Goal: Check status: Check status

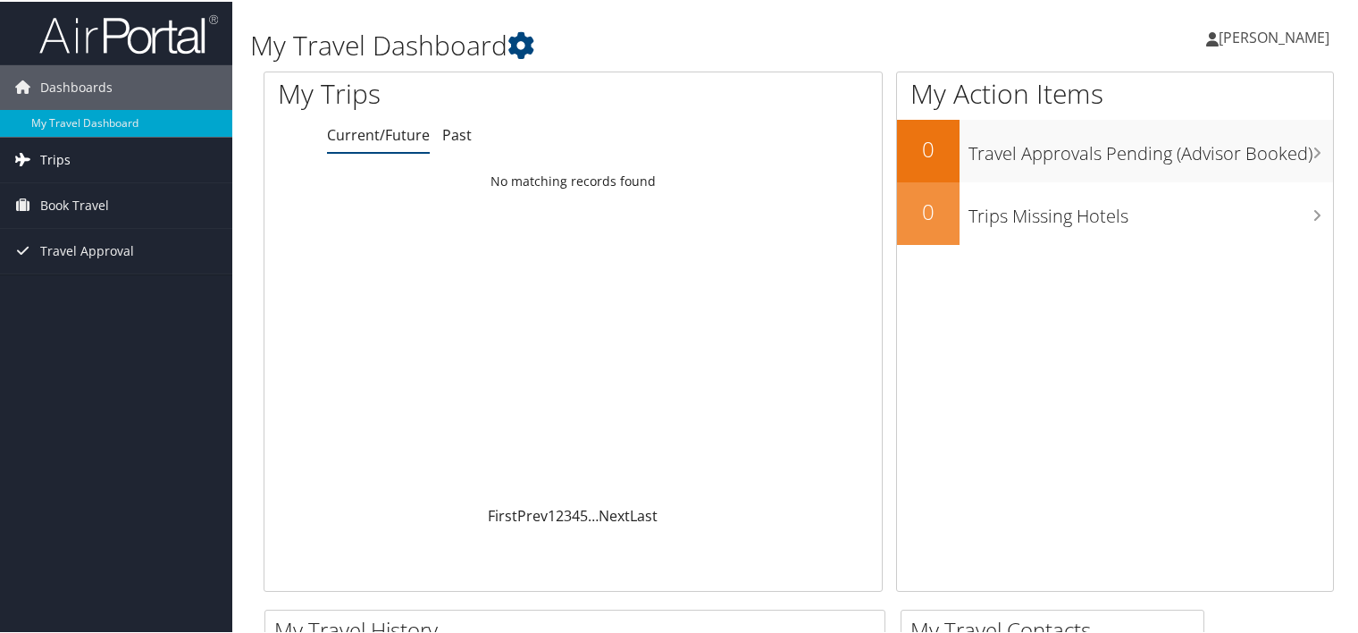
click at [60, 162] on span "Trips" at bounding box center [55, 158] width 30 height 45
click at [91, 278] on span "Book Travel" at bounding box center [74, 284] width 69 height 45
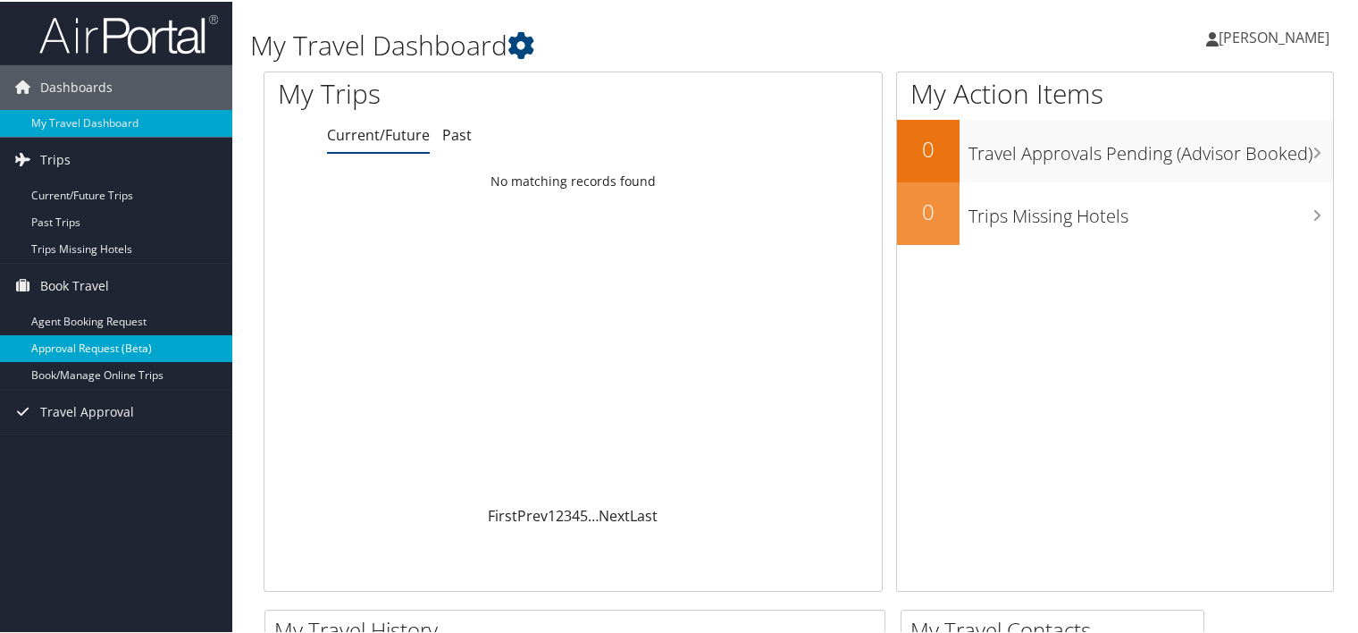
click at [121, 344] on link "Approval Request (Beta)" at bounding box center [116, 346] width 232 height 27
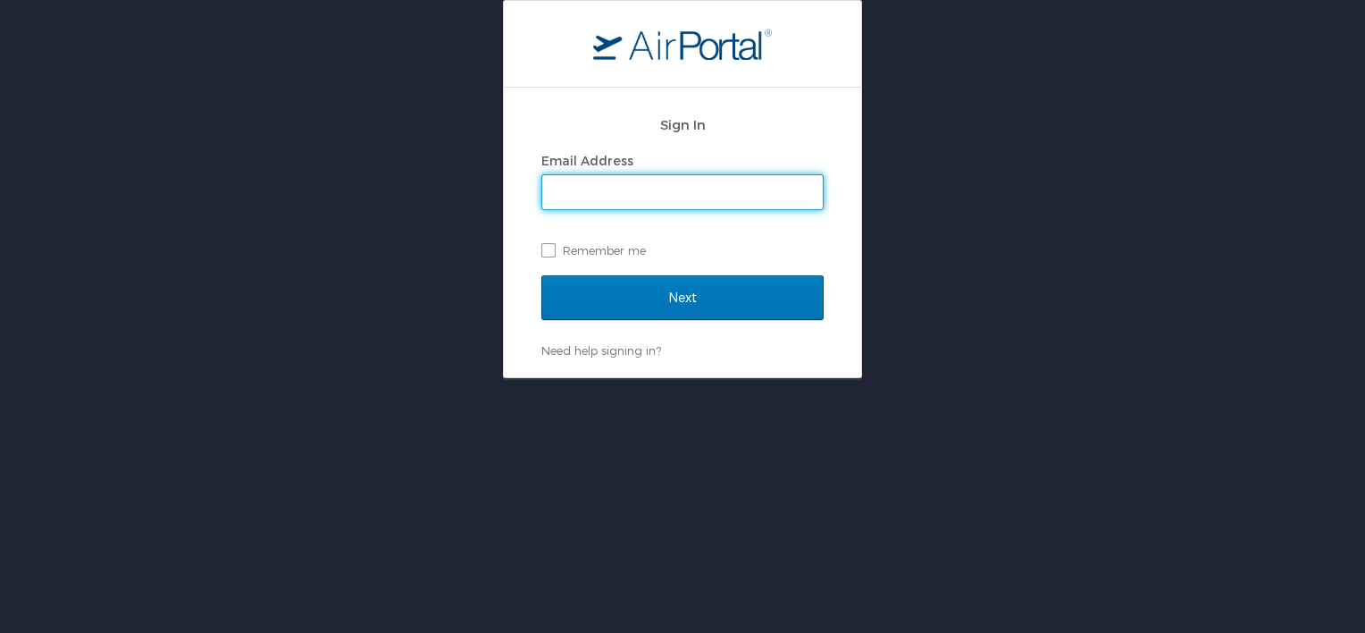
type input "patrick.lutz@magna.com"
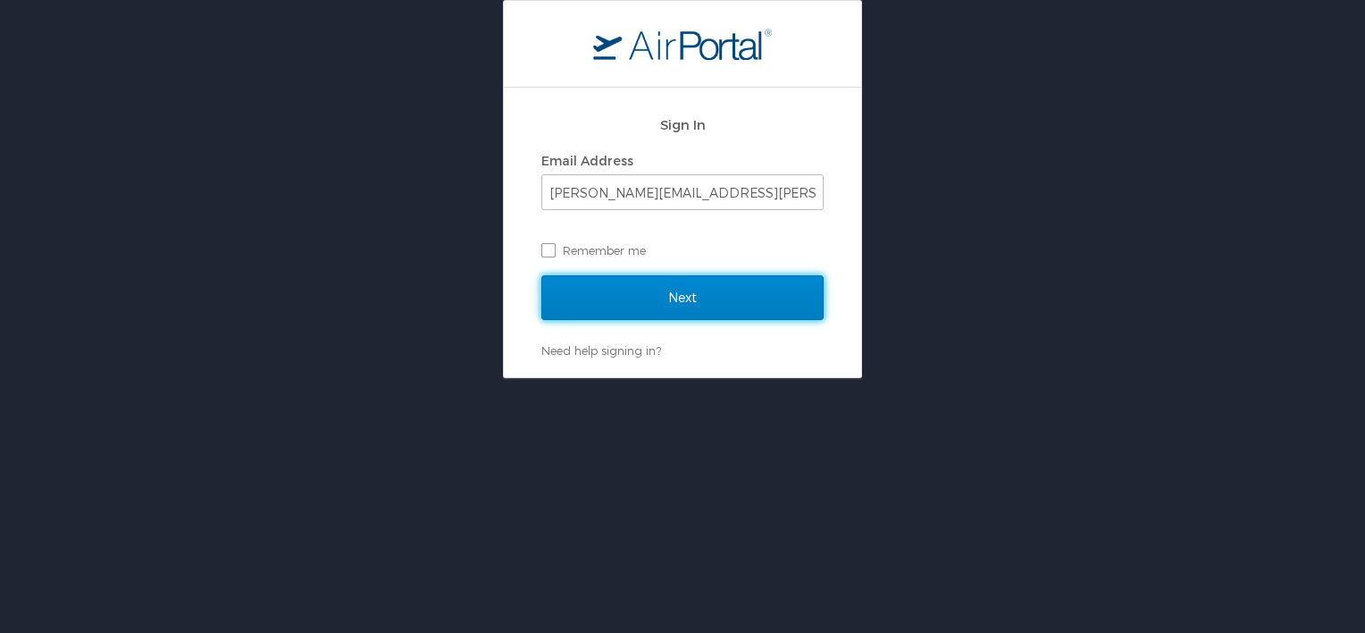
click at [635, 293] on input "Next" at bounding box center [683, 297] width 282 height 45
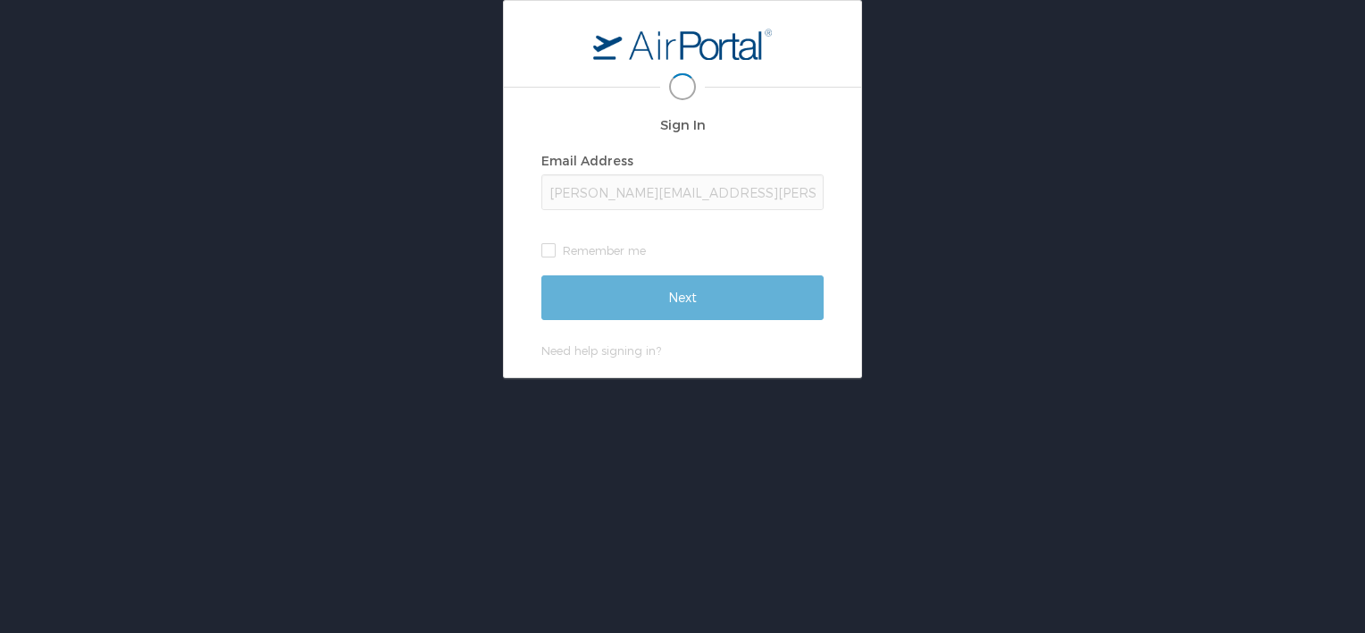
scroll to position [0, 3]
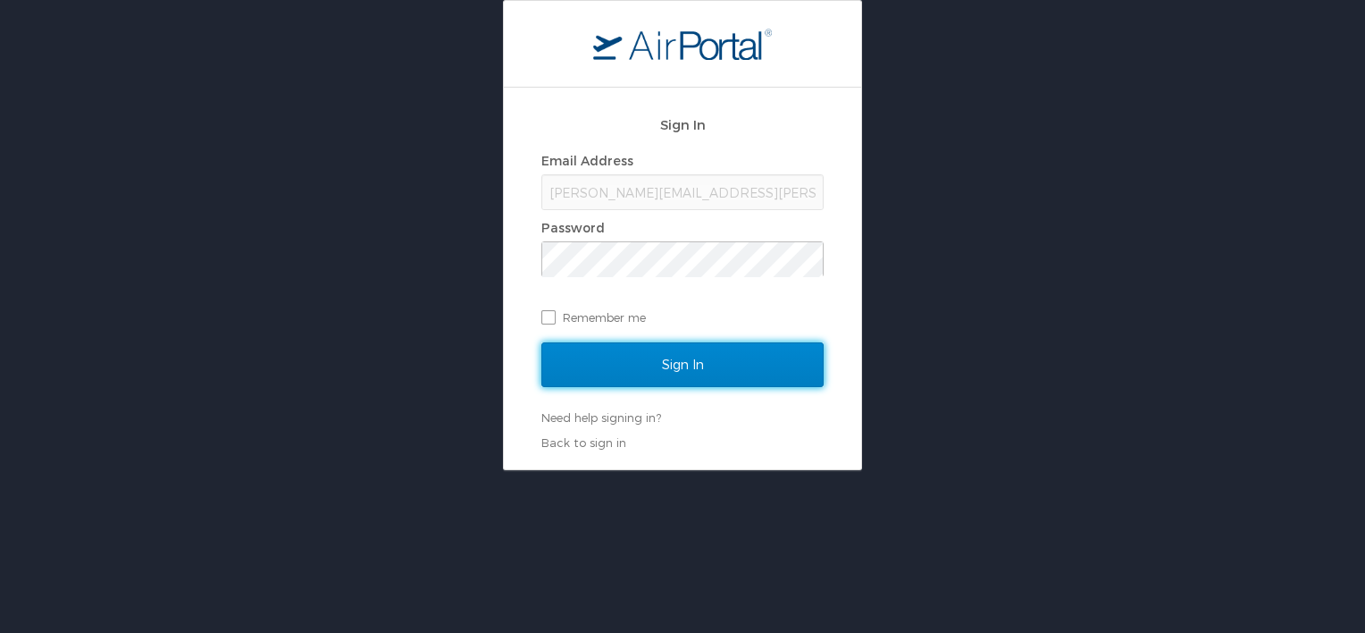
click at [626, 372] on input "Sign In" at bounding box center [683, 364] width 282 height 45
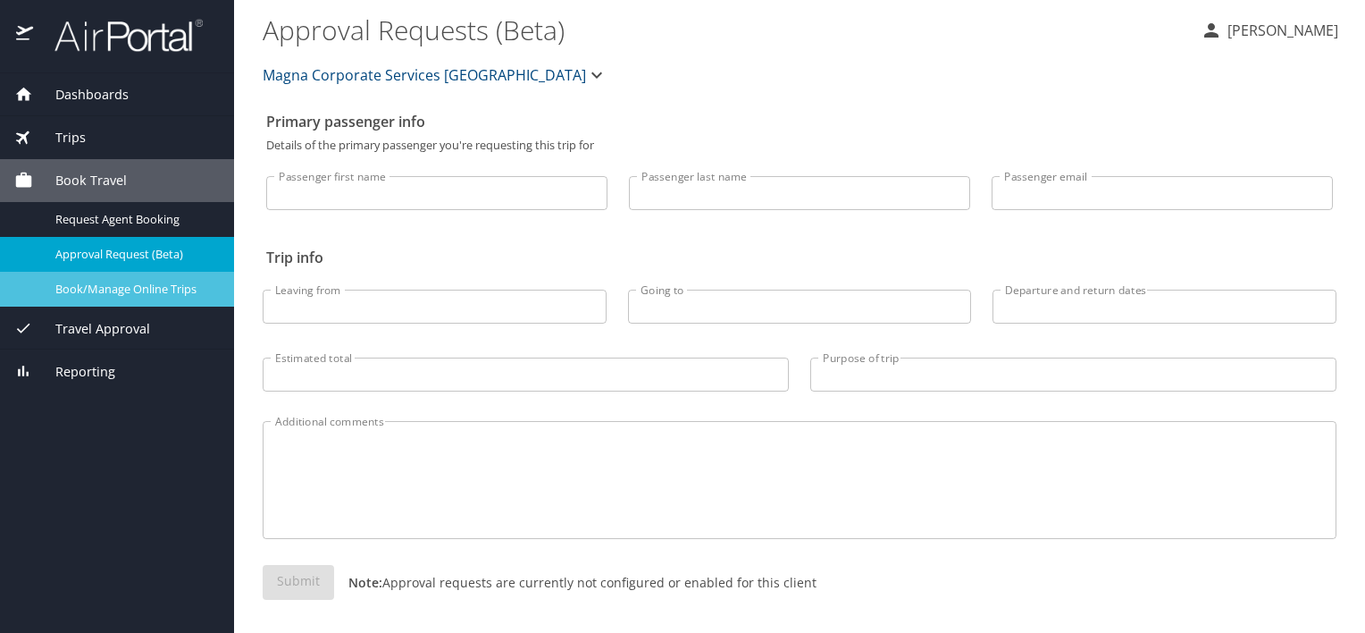
click at [180, 290] on span "Book/Manage Online Trips" at bounding box center [133, 289] width 157 height 17
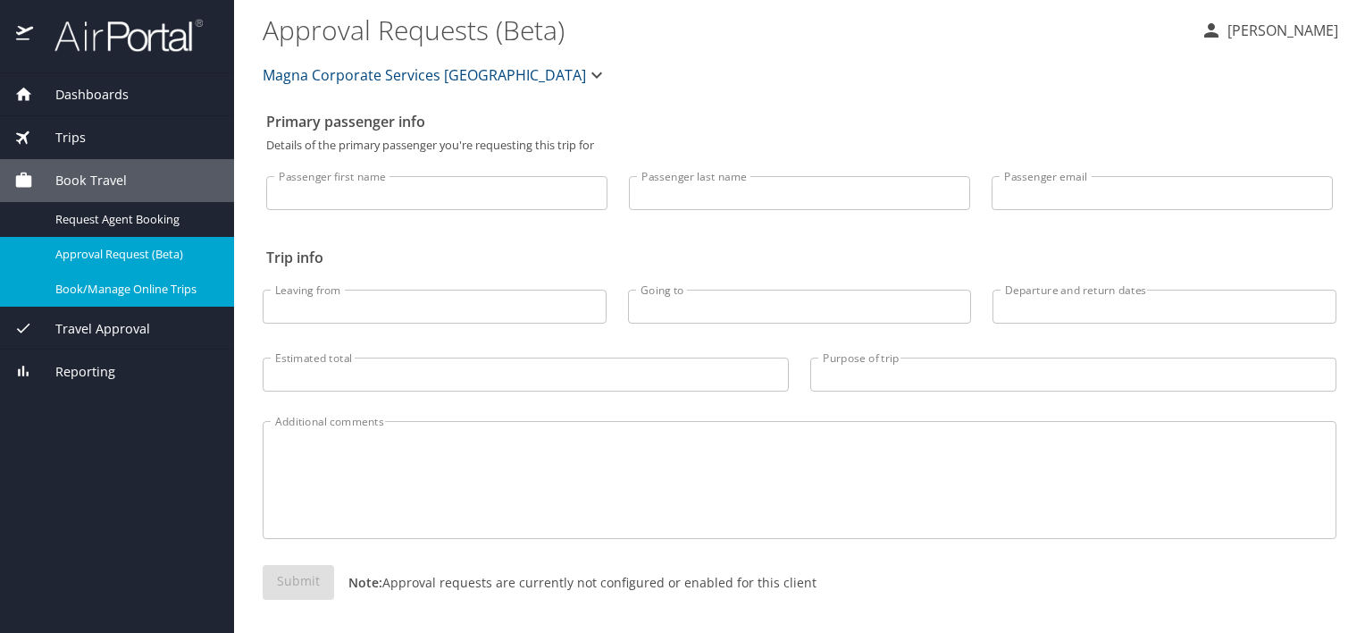
click at [172, 246] on span "Approval Request (Beta)" at bounding box center [133, 254] width 157 height 17
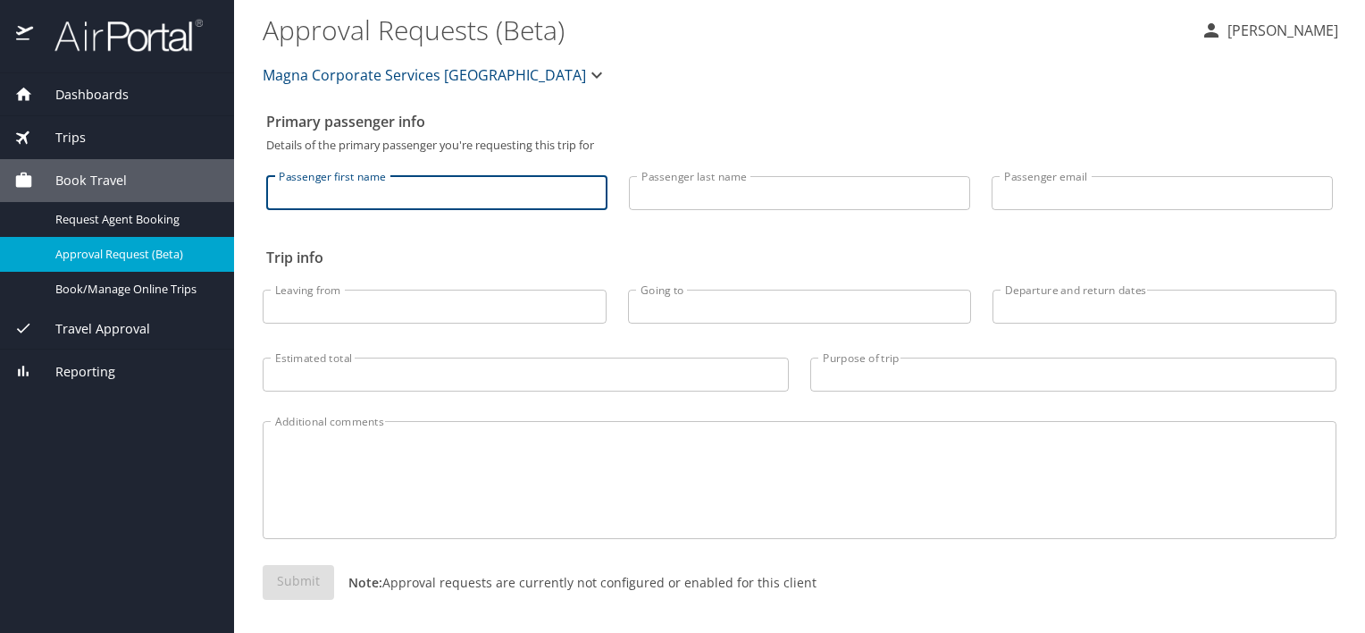
click at [422, 179] on input "Passenger first name" at bounding box center [436, 193] width 341 height 34
type input "Patrick"
type input "Lutz"
type input "patrick.lutz@magna.com"
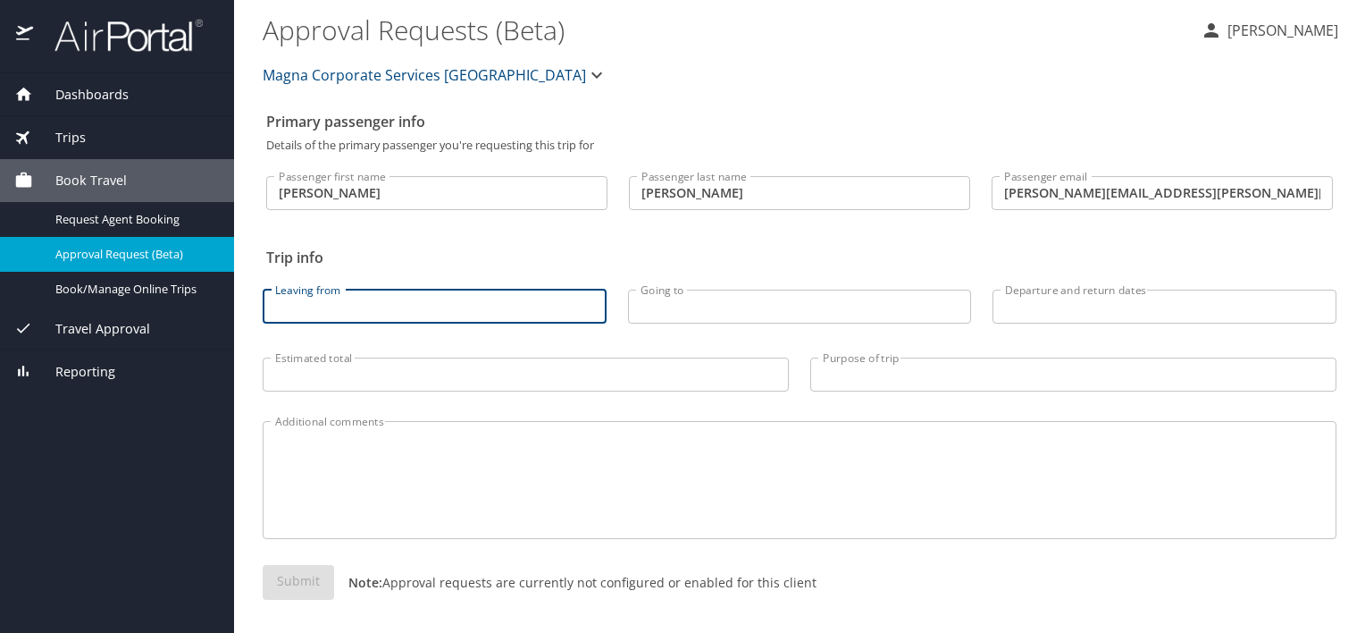
click at [375, 304] on input "Leaving from" at bounding box center [435, 307] width 344 height 34
type input "Windsor"
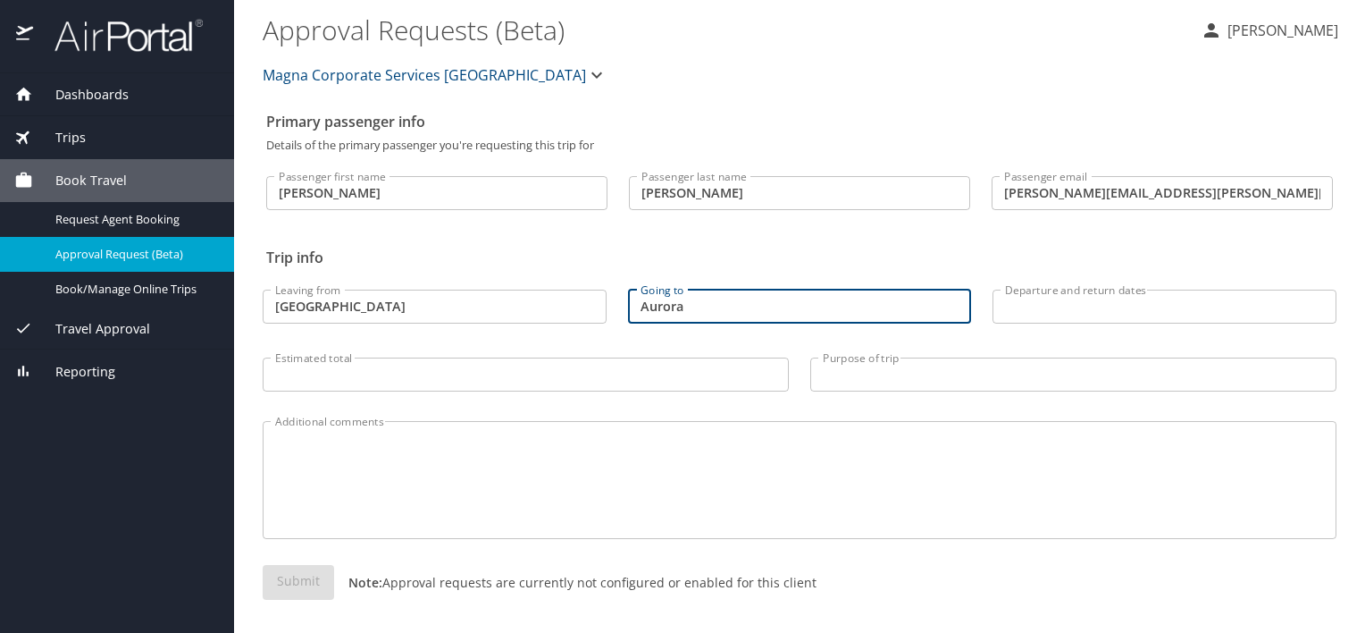
type input "Aurora"
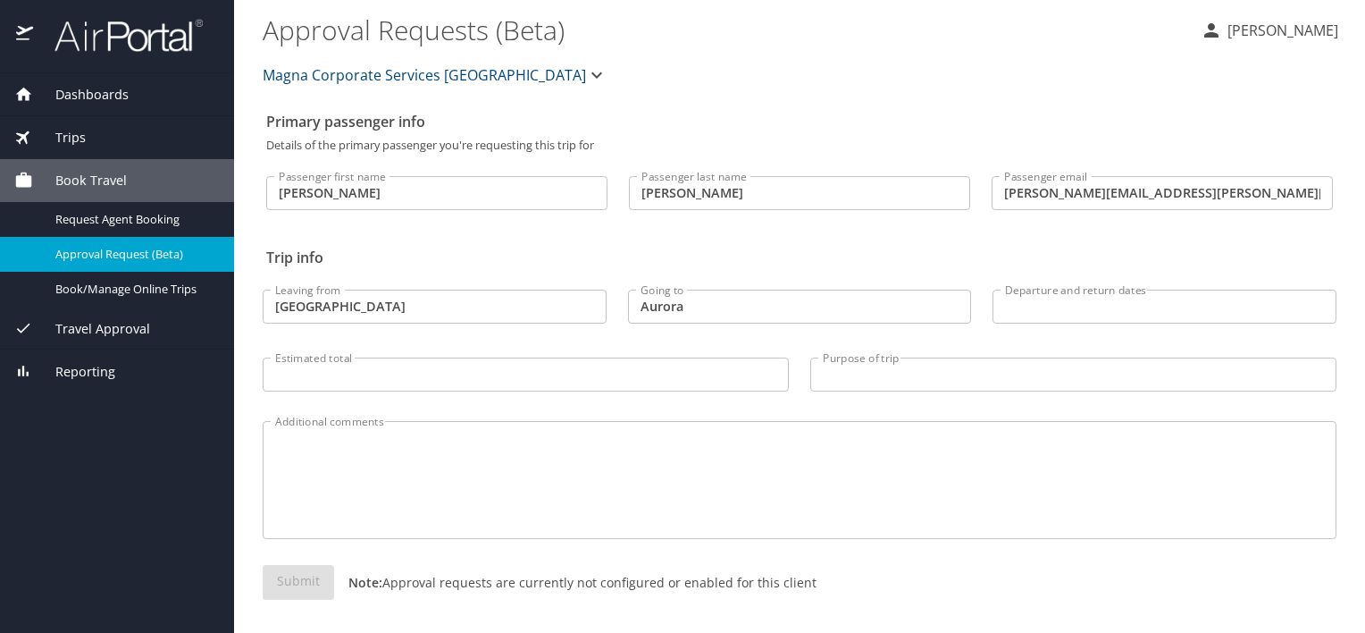
click at [83, 134] on span "Trips" at bounding box center [59, 138] width 53 height 20
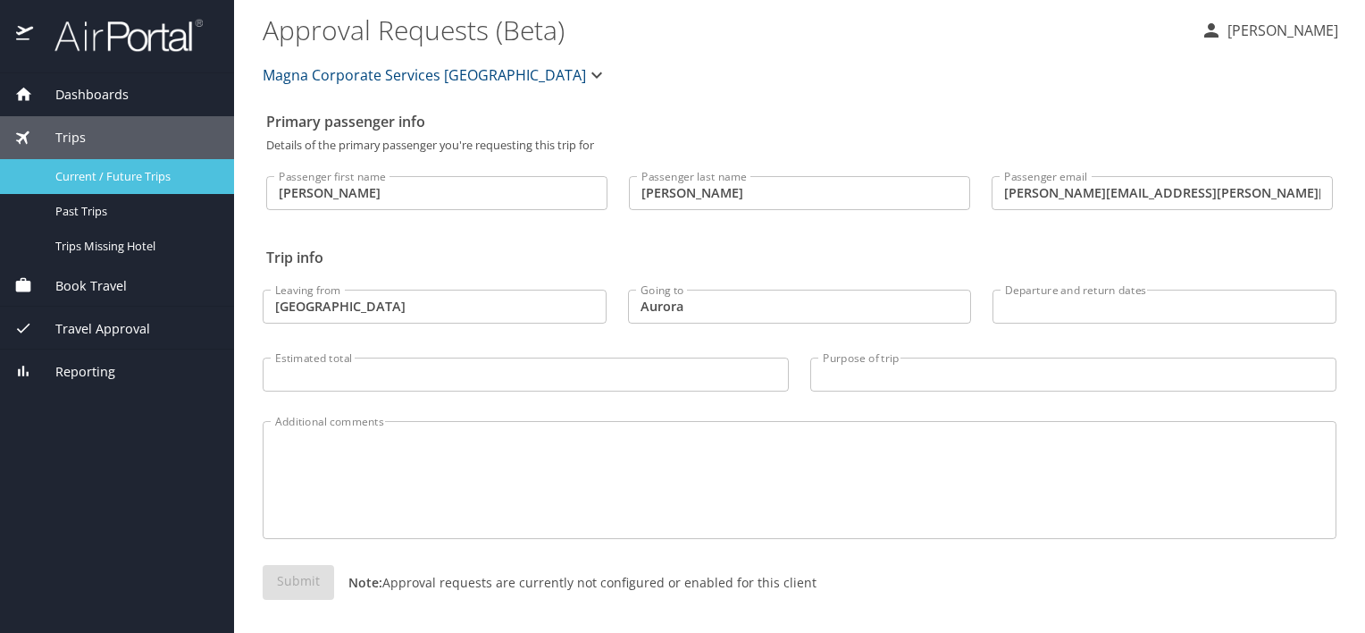
click at [143, 175] on span "Current / Future Trips" at bounding box center [133, 176] width 157 height 17
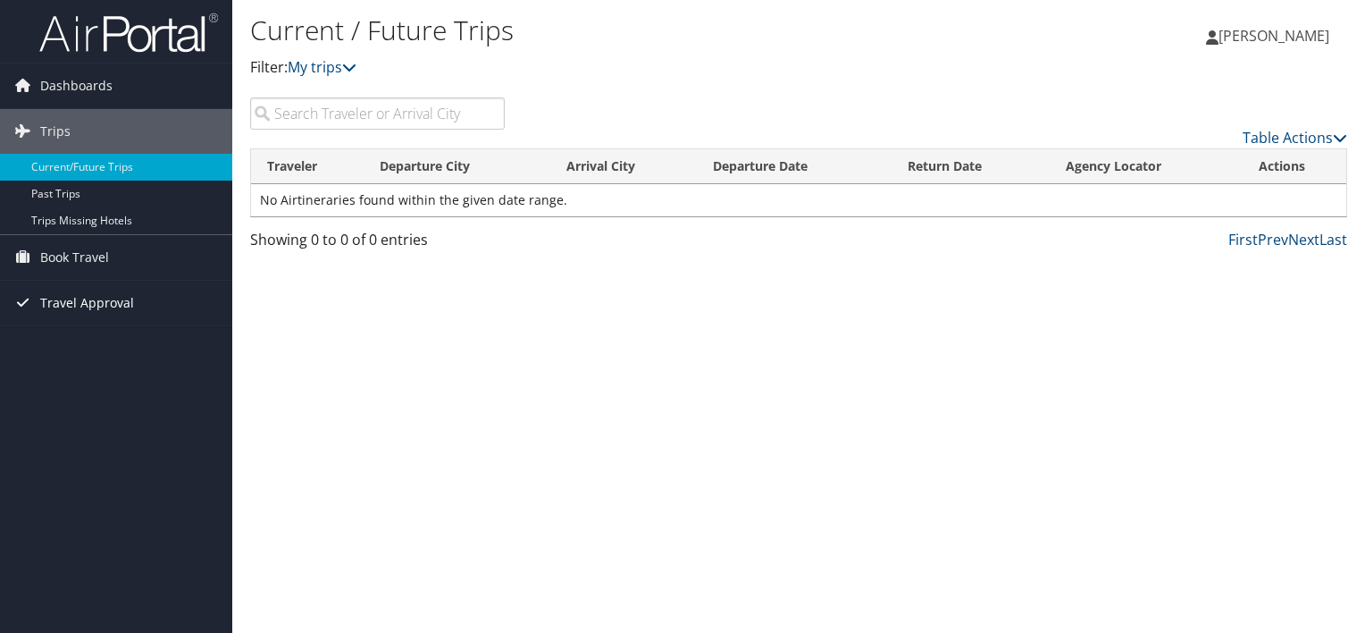
click at [111, 294] on span "Travel Approval" at bounding box center [87, 303] width 94 height 45
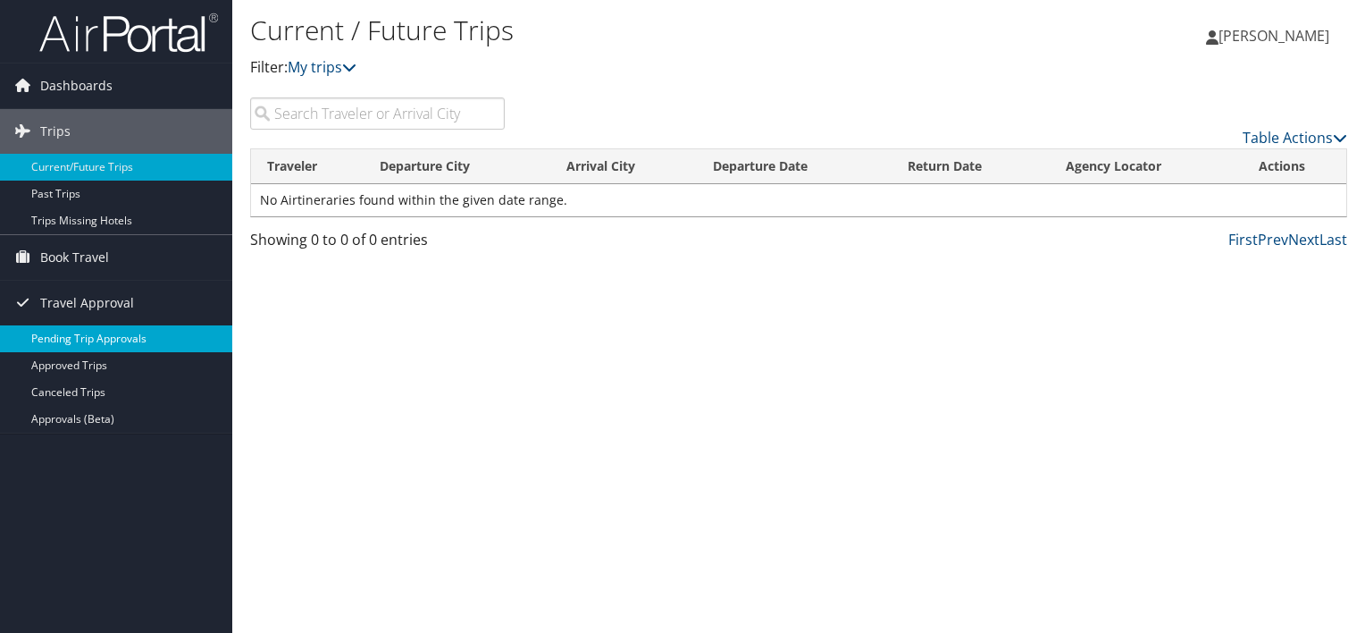
click at [125, 332] on link "Pending Trip Approvals" at bounding box center [116, 338] width 232 height 27
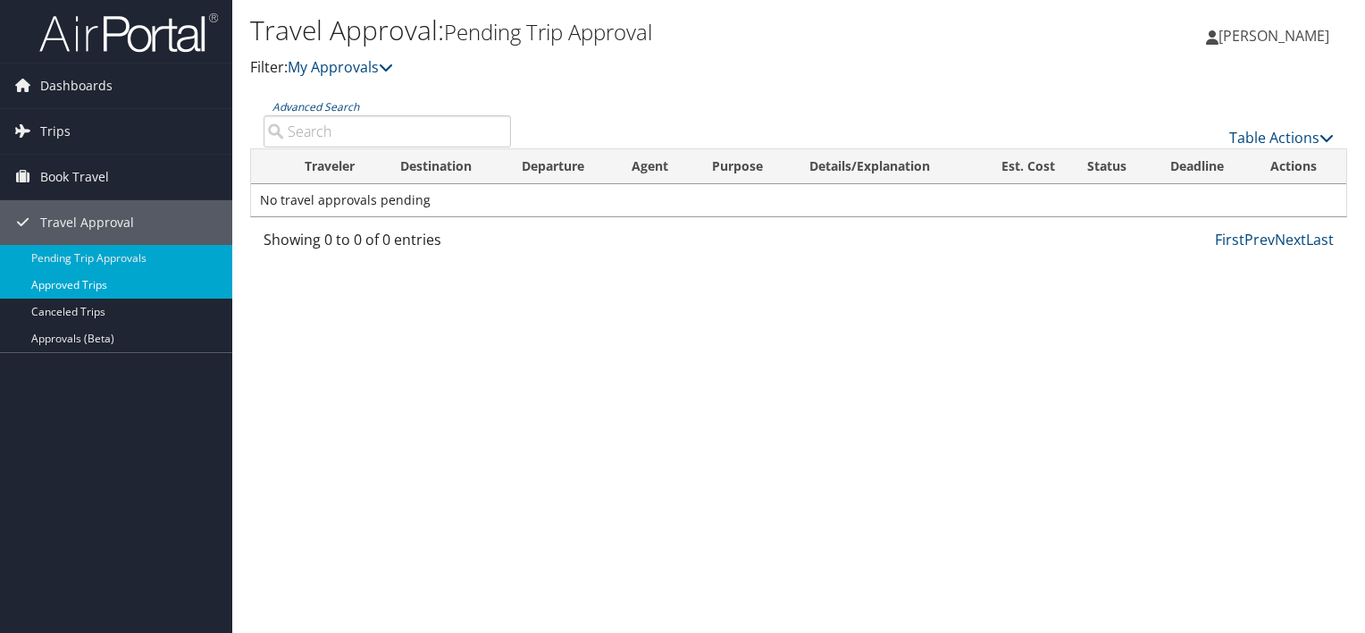
click at [130, 283] on link "Approved Trips" at bounding box center [116, 285] width 232 height 27
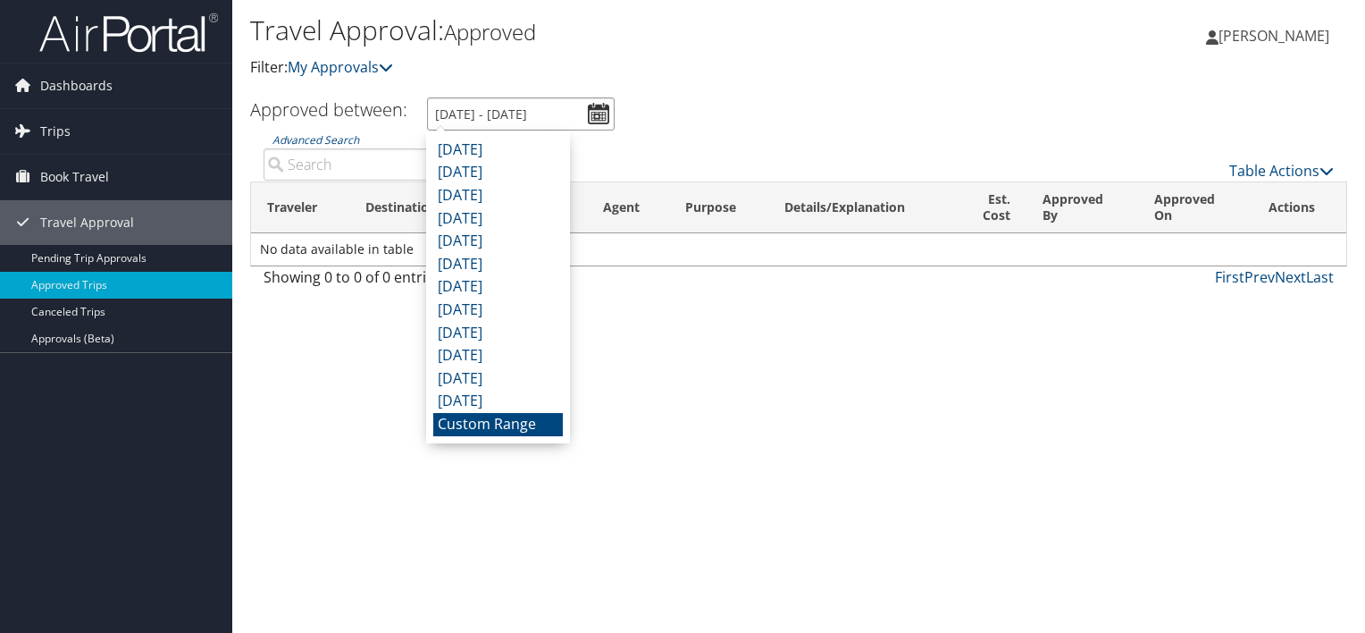
click at [604, 109] on input "[DATE] - [DATE]" at bounding box center [521, 113] width 188 height 33
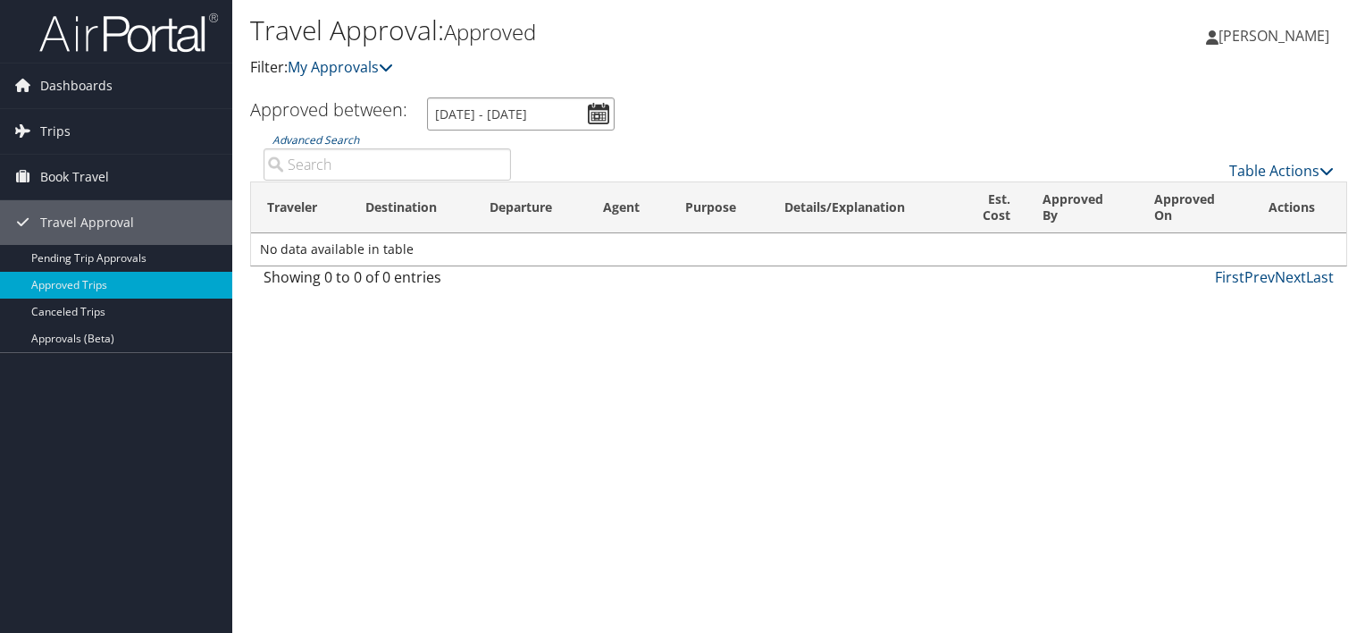
click at [513, 113] on input "[DATE] - [DATE]" at bounding box center [521, 113] width 188 height 33
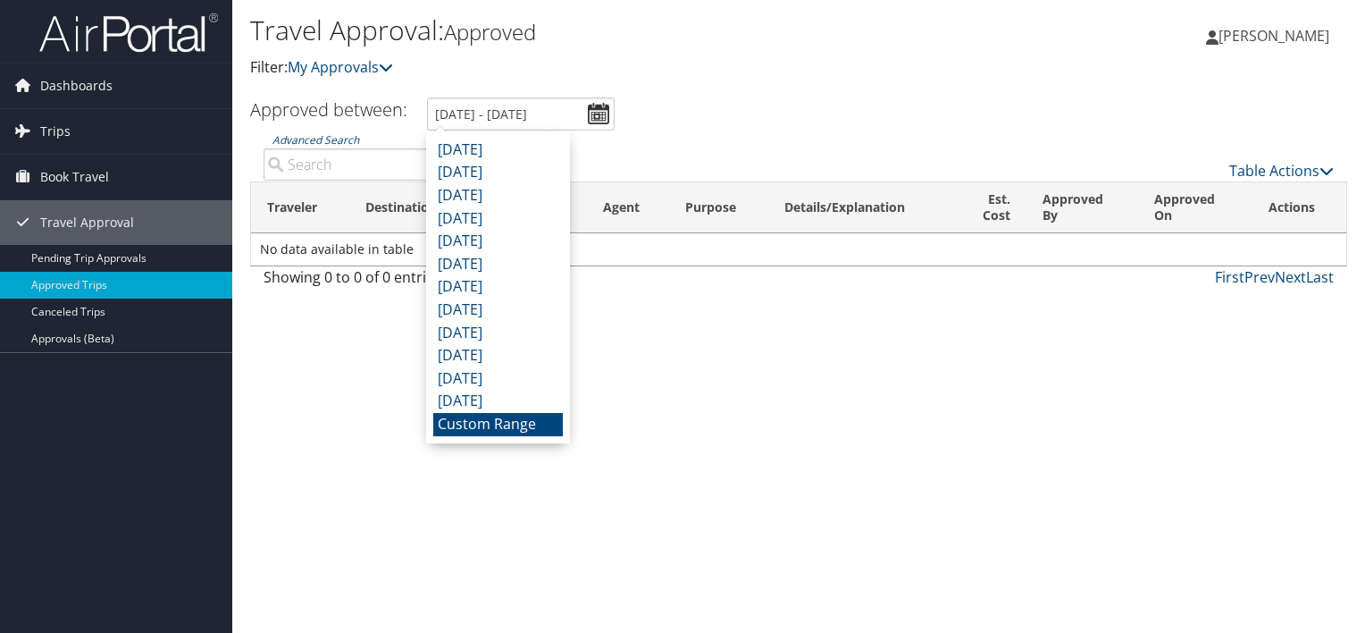
click at [528, 426] on li "Custom Range" at bounding box center [498, 424] width 130 height 23
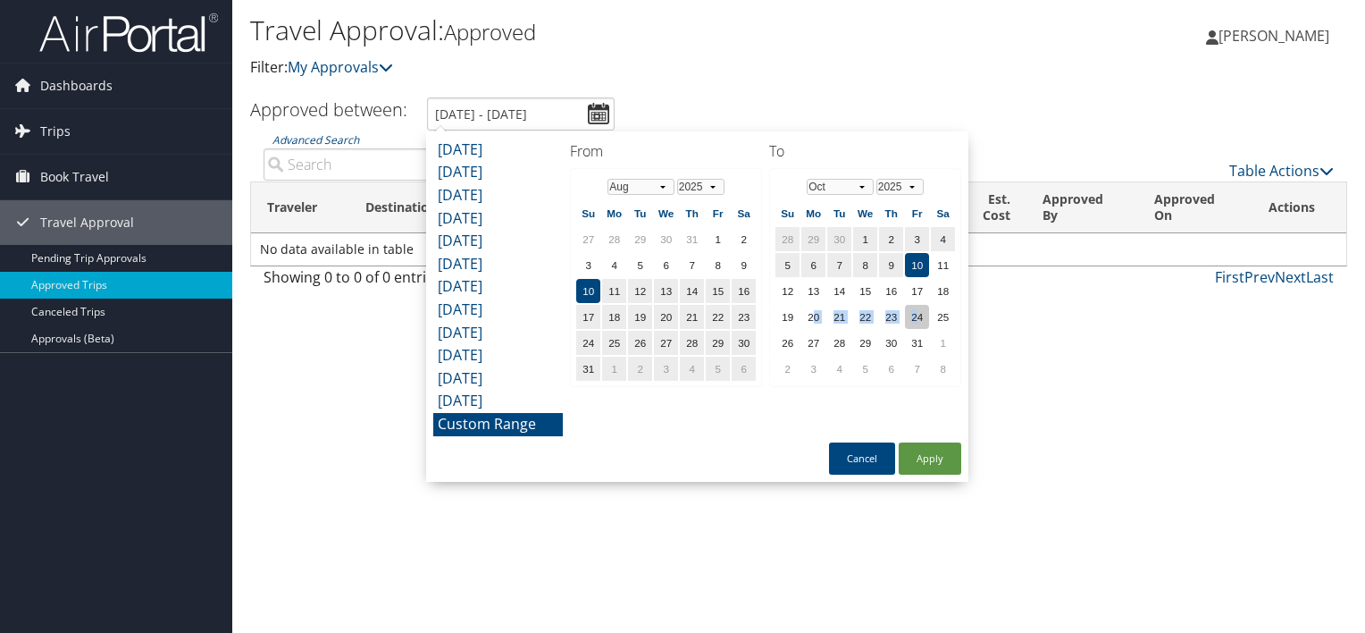
drag, startPoint x: 810, startPoint y: 310, endPoint x: 912, endPoint y: 315, distance: 102.9
click at [912, 315] on tr "19 20 21 22 23 24 25" at bounding box center [866, 317] width 180 height 24
drag, startPoint x: 912, startPoint y: 315, endPoint x: 807, endPoint y: 311, distance: 105.5
click at [807, 311] on td "20" at bounding box center [814, 317] width 24 height 24
click at [916, 310] on td "24" at bounding box center [917, 317] width 24 height 24
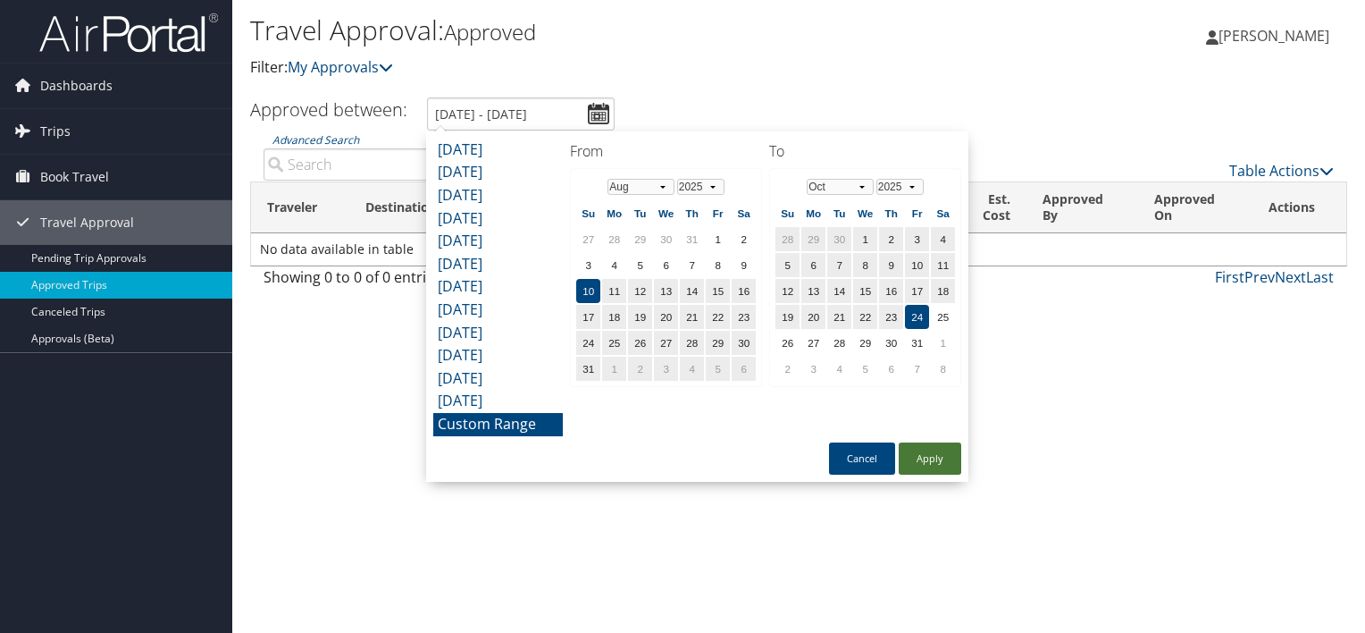
click at [944, 458] on button "Apply" at bounding box center [930, 458] width 63 height 32
type input "[DATE] - [DATE]"
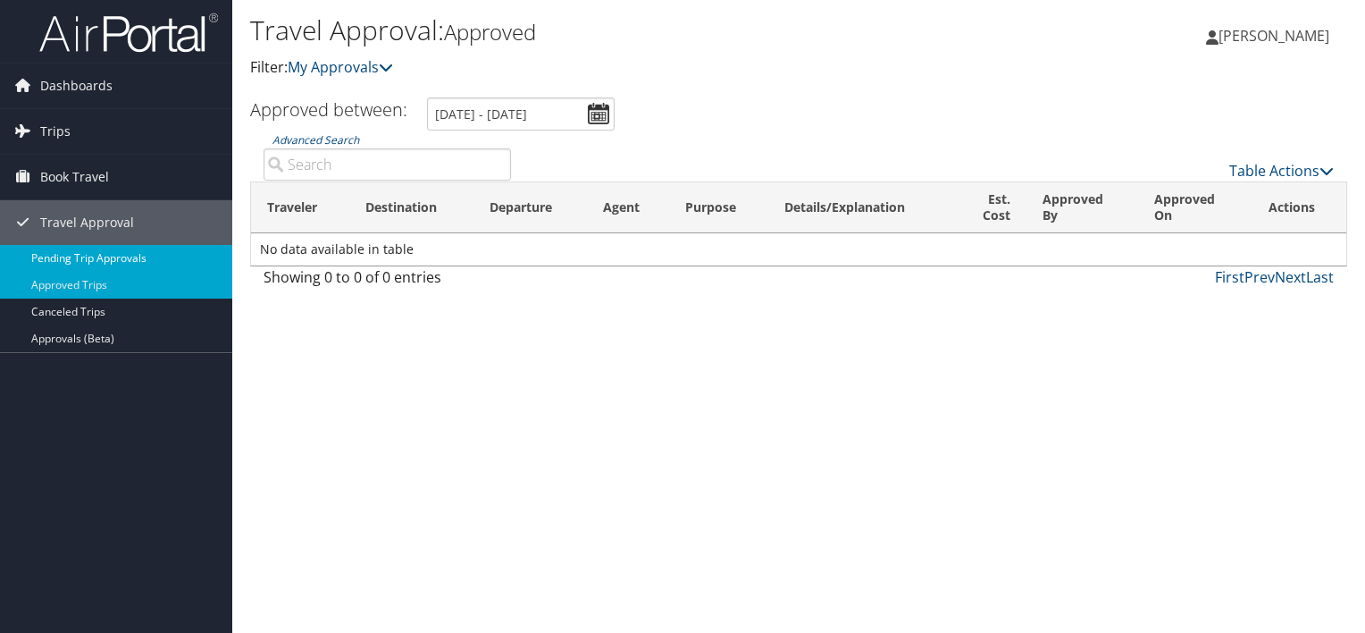
click at [145, 260] on link "Pending Trip Approvals" at bounding box center [116, 258] width 232 height 27
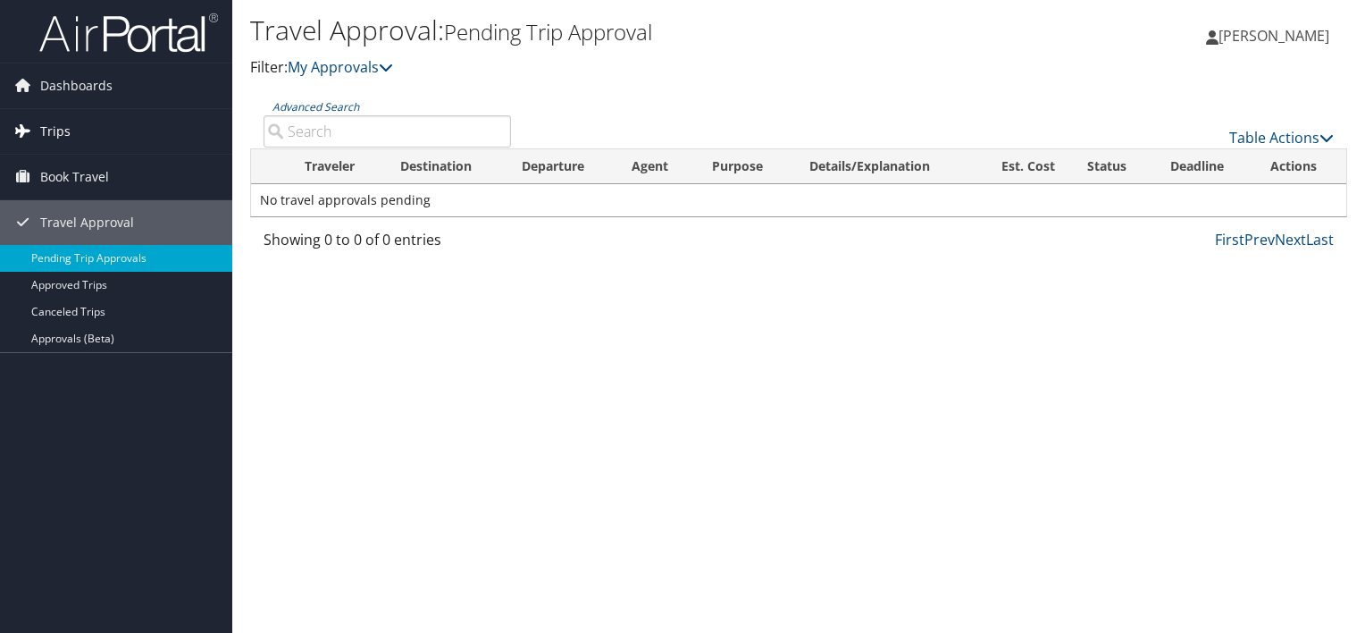
click at [61, 126] on span "Trips" at bounding box center [55, 131] width 30 height 45
